Goal: Task Accomplishment & Management: Use online tool/utility

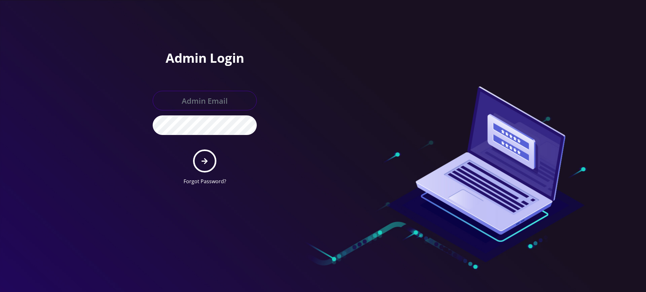
type input "[PERSON_NAME][EMAIL_ADDRESS][DOMAIN_NAME]"
click at [202, 164] on button "submit" at bounding box center [204, 161] width 23 height 23
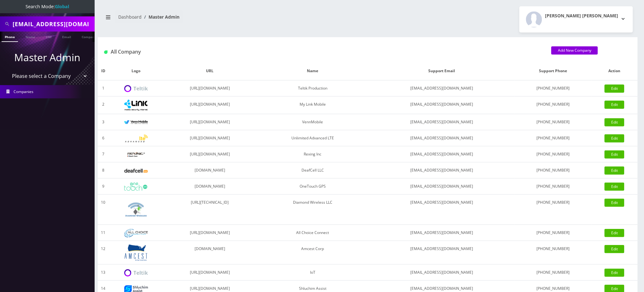
click at [56, 26] on input "dodgedartsport1974@yahoo.com" at bounding box center [53, 24] width 80 height 12
paste input "18483662426"
drag, startPoint x: 16, startPoint y: 23, endPoint x: 0, endPoint y: 21, distance: 16.0
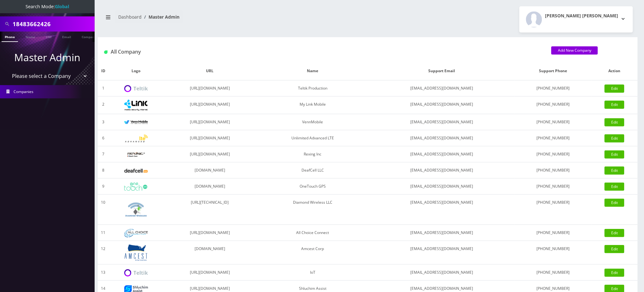
click at [0, 21] on div "18483662426" at bounding box center [47, 23] width 95 height 15
type input "8483662426"
click at [9, 38] on link "Phone" at bounding box center [10, 37] width 16 height 10
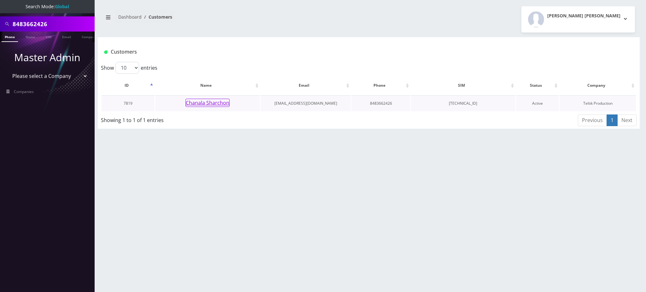
click at [213, 104] on button "Chanala Sharchon" at bounding box center [208, 103] width 44 height 8
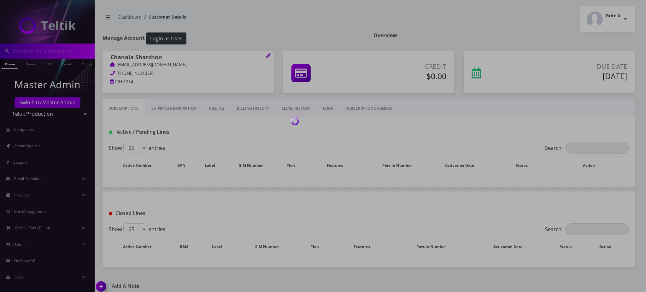
type input "8483662426"
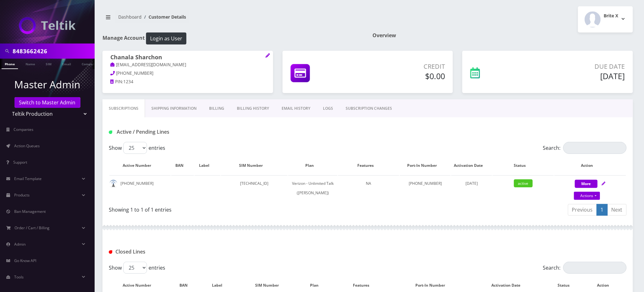
click at [365, 108] on link "SUBSCRIPTION CHANGES" at bounding box center [369, 108] width 59 height 18
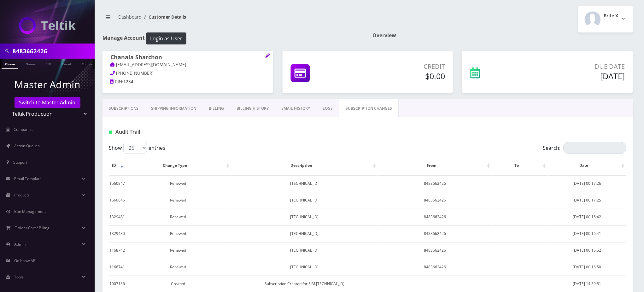
click at [324, 109] on link "LOGS" at bounding box center [327, 108] width 23 height 18
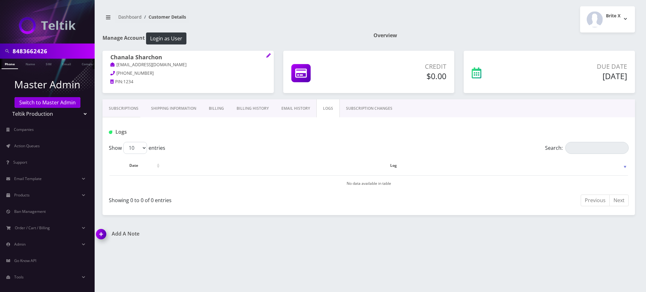
click at [298, 109] on link "EMAIL HISTORY" at bounding box center [295, 108] width 41 height 18
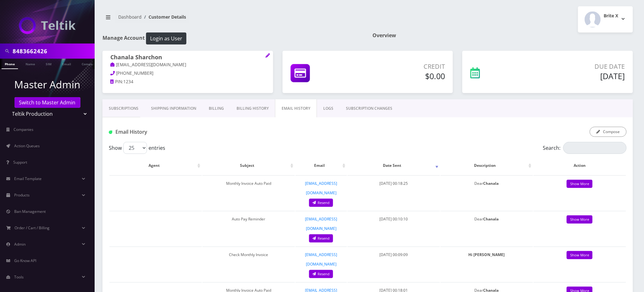
click at [130, 110] on link "Subscriptions" at bounding box center [124, 108] width 42 height 18
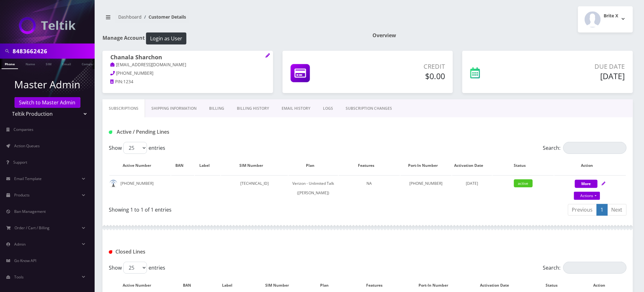
click at [295, 131] on div "Active / Pending Lines" at bounding box center [368, 132] width 528 height 10
click at [313, 31] on div "Dashboard Customer Details Brite X Logout" at bounding box center [368, 19] width 540 height 26
click at [267, 34] on h1 "Manage Account Login as User" at bounding box center [233, 38] width 261 height 12
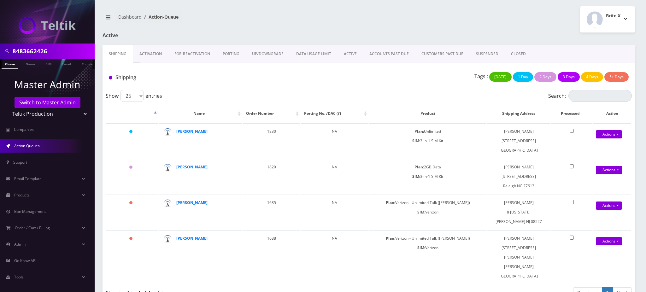
drag, startPoint x: 0, startPoint y: 0, endPoint x: 0, endPoint y: 12, distance: 12.0
click at [0, 12] on nav "8483662426 Phone Name SIM Email Company Customer Master Admin Switch to Master …" at bounding box center [47, 146] width 95 height 292
paste input "15038199925"
drag, startPoint x: 16, startPoint y: 52, endPoint x: 0, endPoint y: 48, distance: 16.3
click at [0, 48] on div "15038199925" at bounding box center [47, 51] width 95 height 15
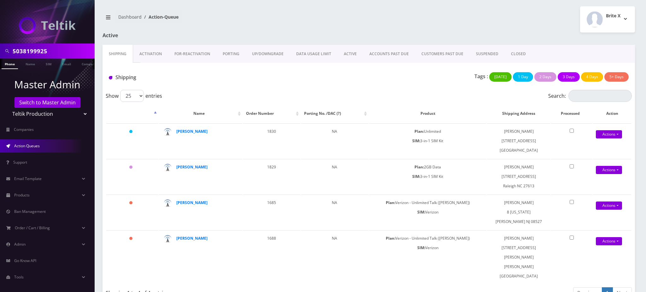
type input "5038199925"
click at [8, 66] on link "Phone" at bounding box center [10, 64] width 16 height 10
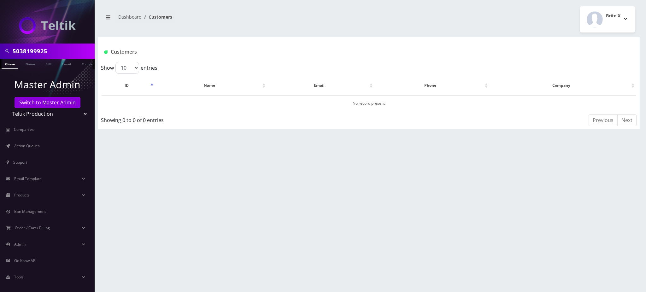
click at [7, 65] on link "Phone" at bounding box center [10, 64] width 16 height 10
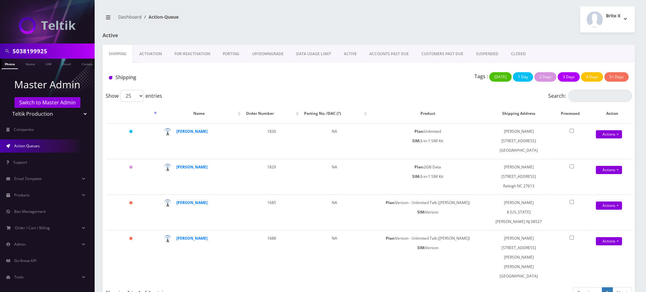
click at [11, 64] on link "Phone" at bounding box center [10, 64] width 16 height 10
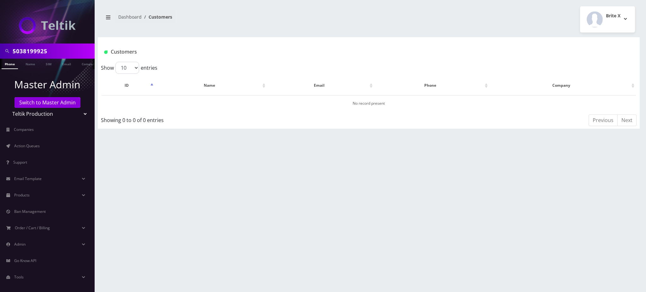
scroll to position [0, 3]
